Goal: Find contact information: Find contact information

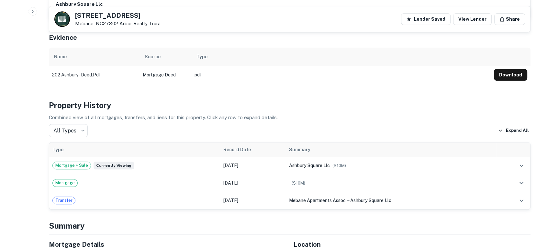
scroll to position [240, 0]
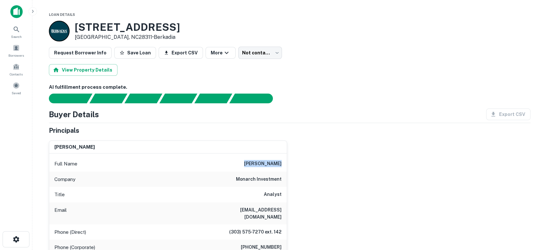
drag, startPoint x: 250, startPoint y: 163, endPoint x: 292, endPoint y: 161, distance: 42.5
click at [292, 161] on div "[PERSON_NAME] Full Name [PERSON_NAME] Company monarch investment Title Analyst …" at bounding box center [287, 225] width 487 height 181
copy h6 "[PERSON_NAME]"
drag, startPoint x: 230, startPoint y: 212, endPoint x: 286, endPoint y: 209, distance: 56.1
click at [286, 209] on div "Email [EMAIL_ADDRESS][DOMAIN_NAME]" at bounding box center [168, 213] width 238 height 22
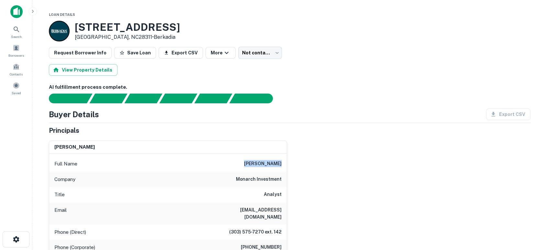
drag, startPoint x: 281, startPoint y: 210, endPoint x: 207, endPoint y: 213, distance: 73.9
click at [281, 210] on h6 "[EMAIL_ADDRESS][DOMAIN_NAME]" at bounding box center [243, 213] width 78 height 14
click at [201, 211] on div "Email [EMAIL_ADDRESS][DOMAIN_NAME]" at bounding box center [168, 213] width 238 height 22
drag, startPoint x: 203, startPoint y: 209, endPoint x: 281, endPoint y: 213, distance: 78.2
click at [281, 213] on div "Email [EMAIL_ADDRESS][DOMAIN_NAME]" at bounding box center [168, 213] width 238 height 22
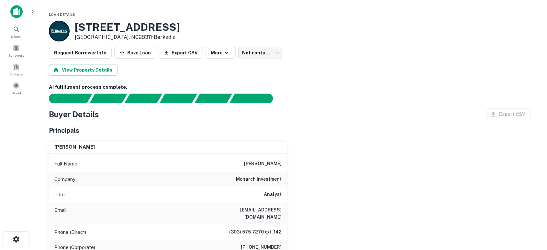
copy h6 "[EMAIL_ADDRESS][DOMAIN_NAME]"
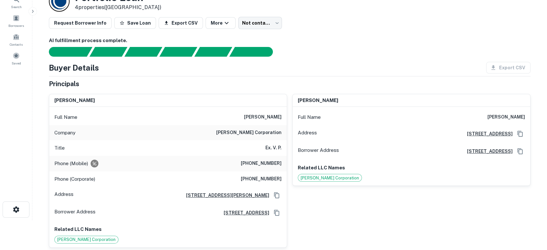
scroll to position [48, 0]
